Goal: Task Accomplishment & Management: Complete application form

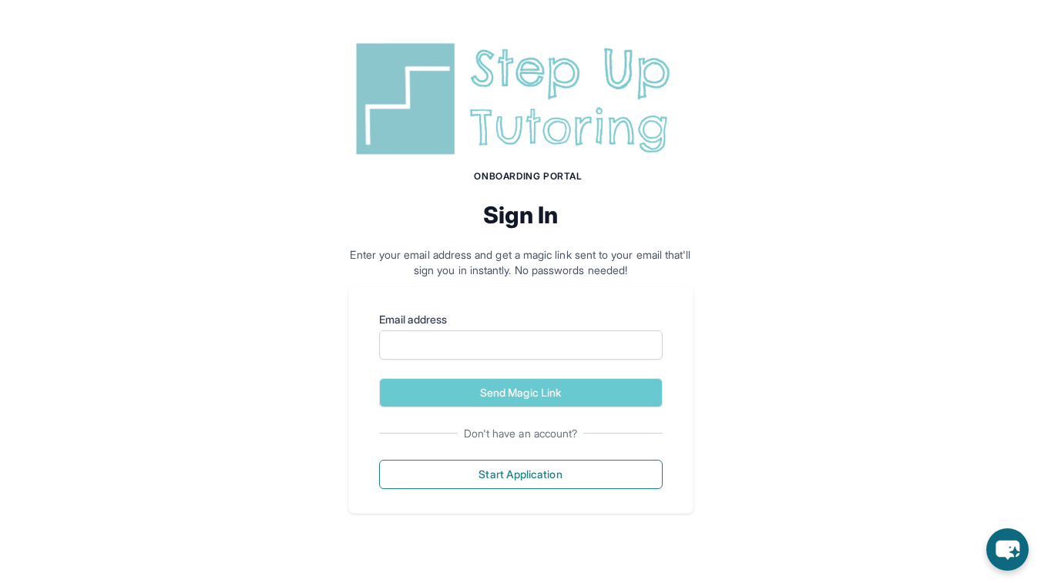
click at [566, 367] on form "Email address Send Magic Link" at bounding box center [520, 360] width 283 height 96
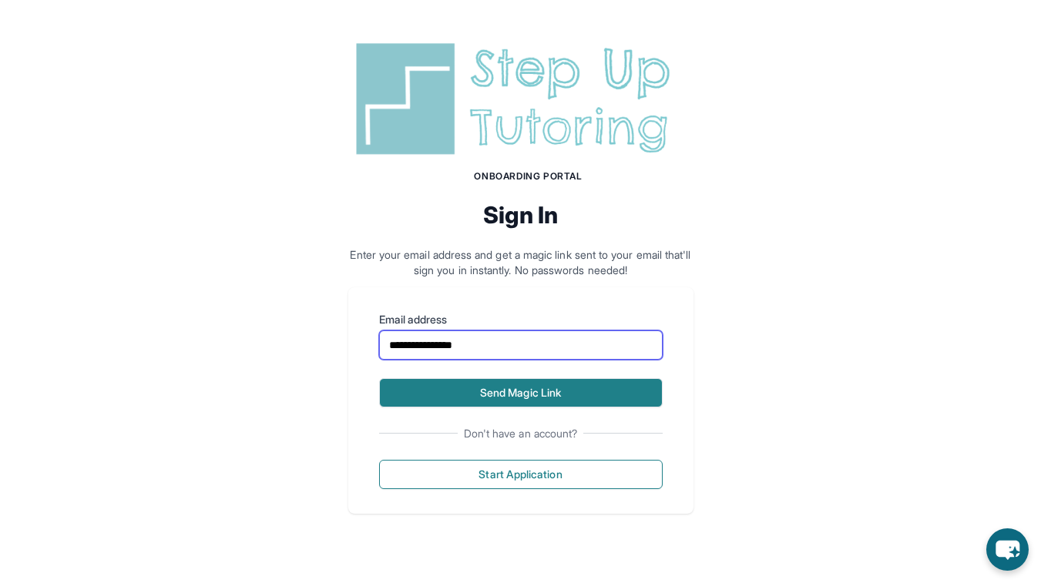
type input "**********"
click at [545, 394] on button "Send Magic Link" at bounding box center [520, 392] width 283 height 29
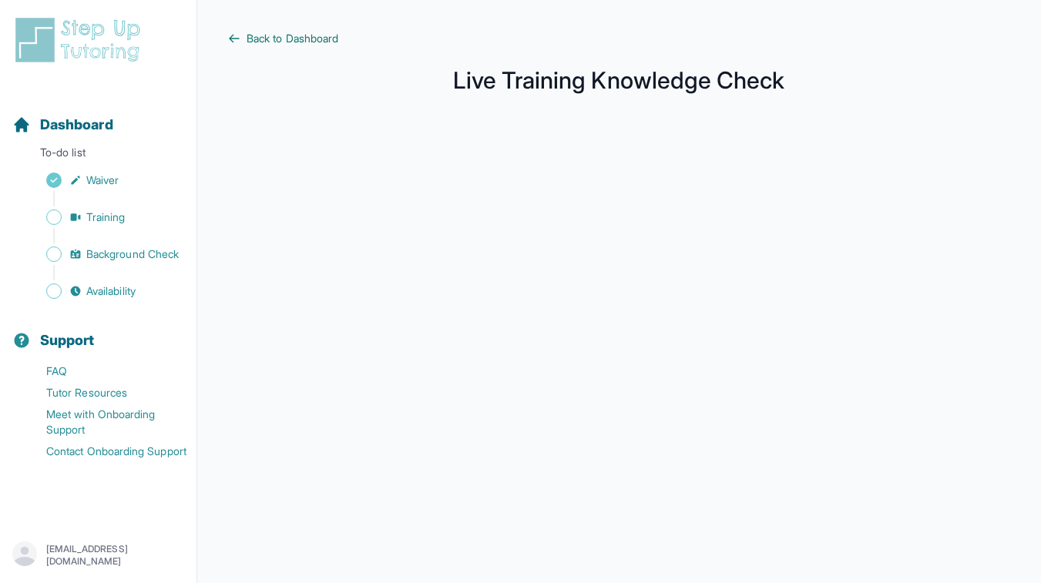
click at [326, 35] on span "Back to Dashboard" at bounding box center [292, 38] width 92 height 15
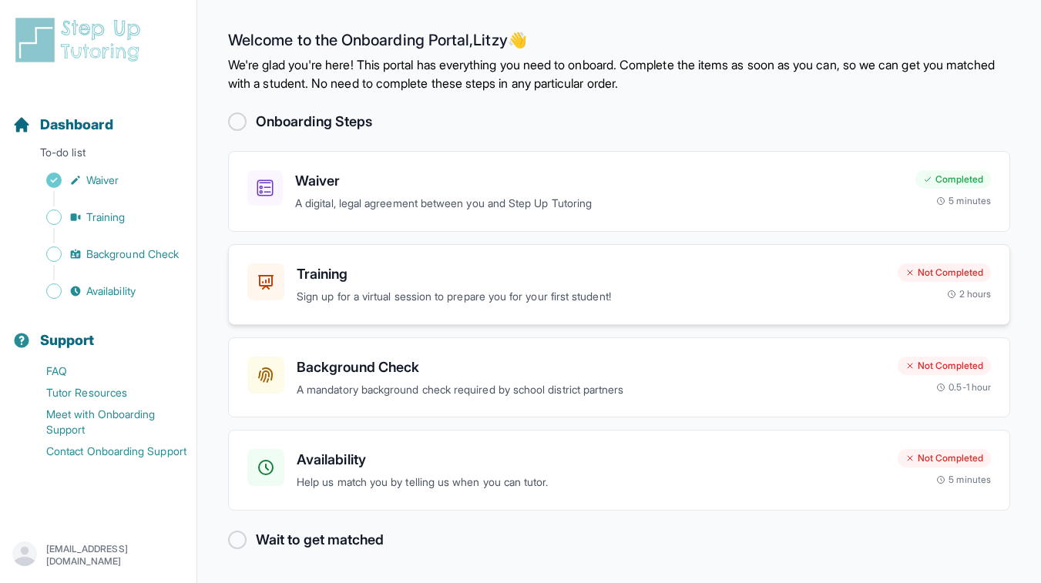
click at [508, 297] on p "Sign up for a virtual session to prepare you for your first student!" at bounding box center [591, 297] width 589 height 18
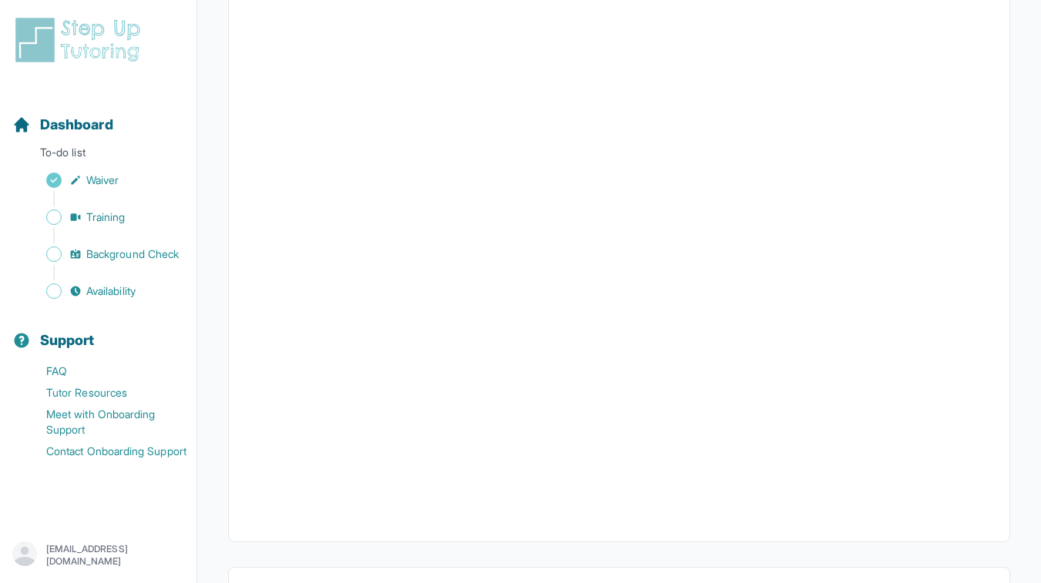
scroll to position [436, 0]
click at [69, 183] on icon "Sidebar" at bounding box center [75, 180] width 12 height 12
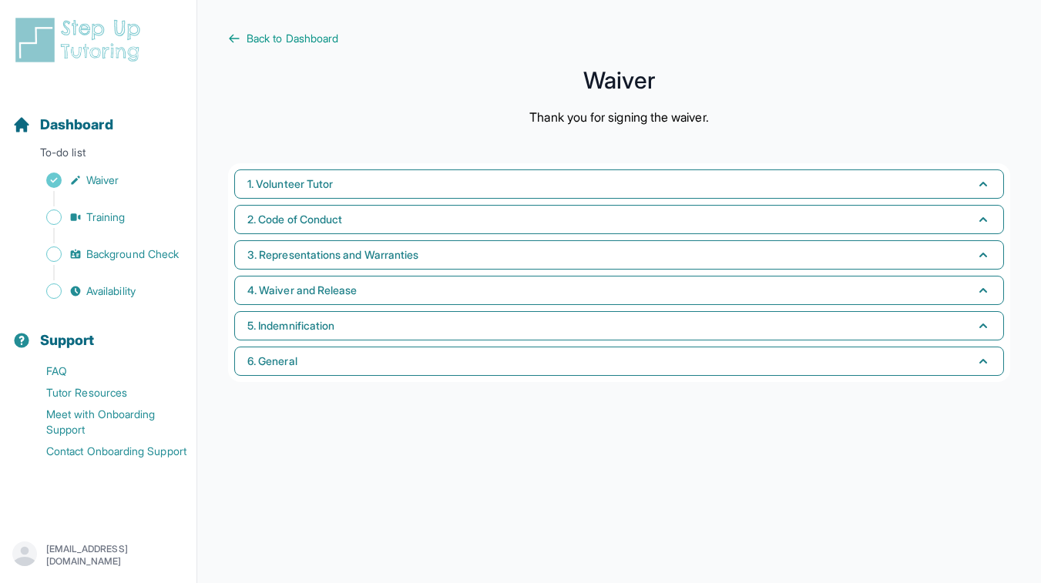
click at [85, 107] on button "Dashboard" at bounding box center [98, 115] width 184 height 52
click at [83, 124] on span "Dashboard" at bounding box center [76, 125] width 73 height 22
